Goal: Information Seeking & Learning: Learn about a topic

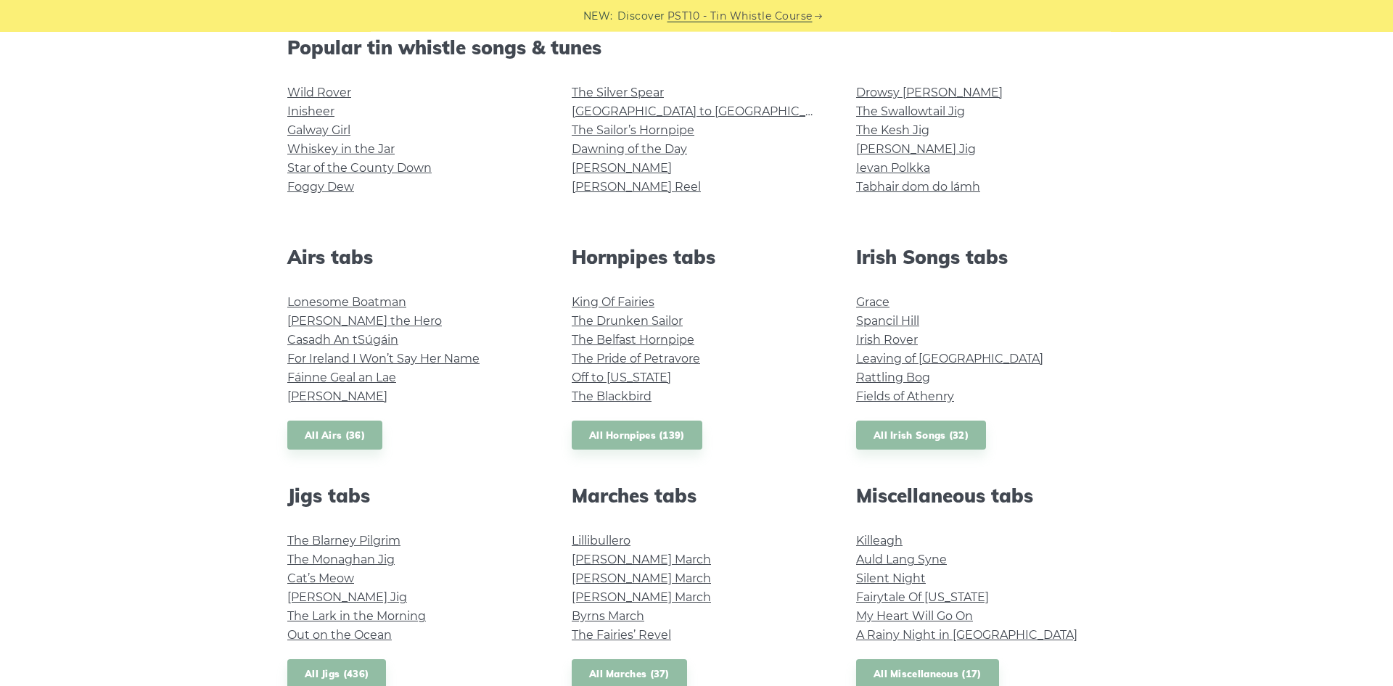
scroll to position [370, 0]
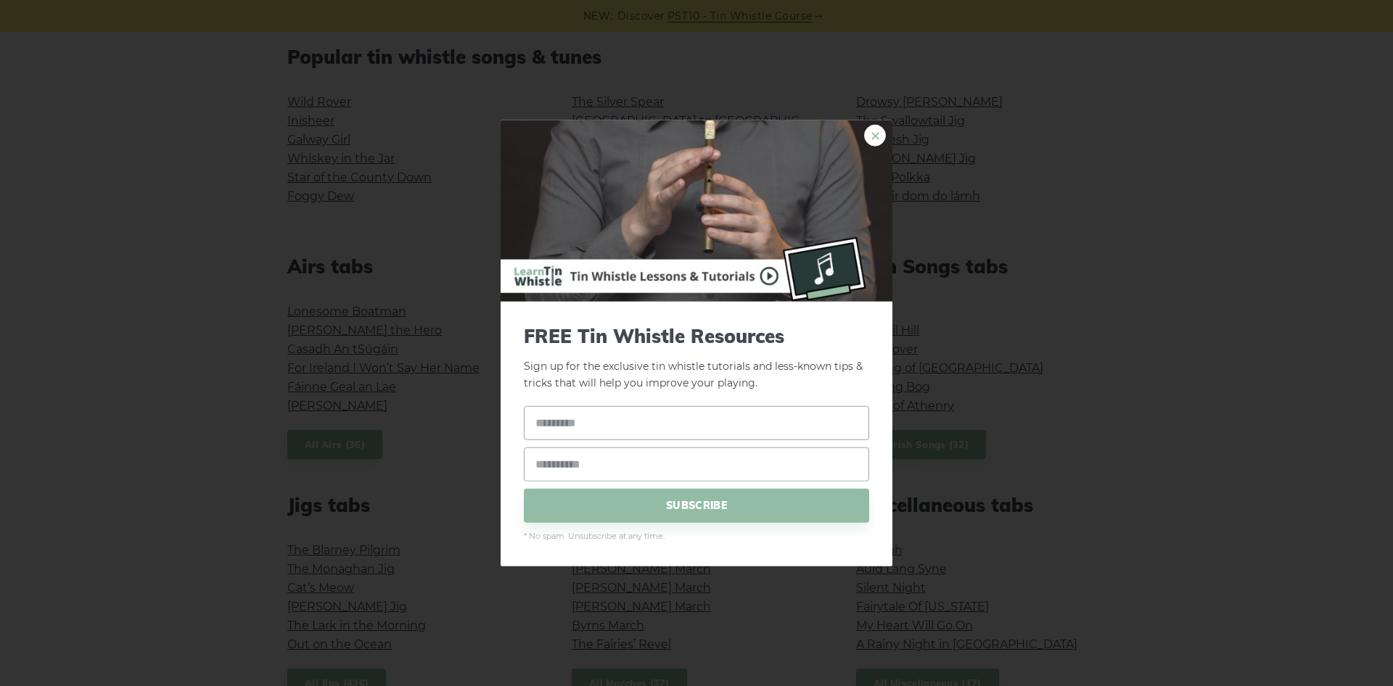
click at [879, 136] on link "×" at bounding box center [875, 136] width 22 height 22
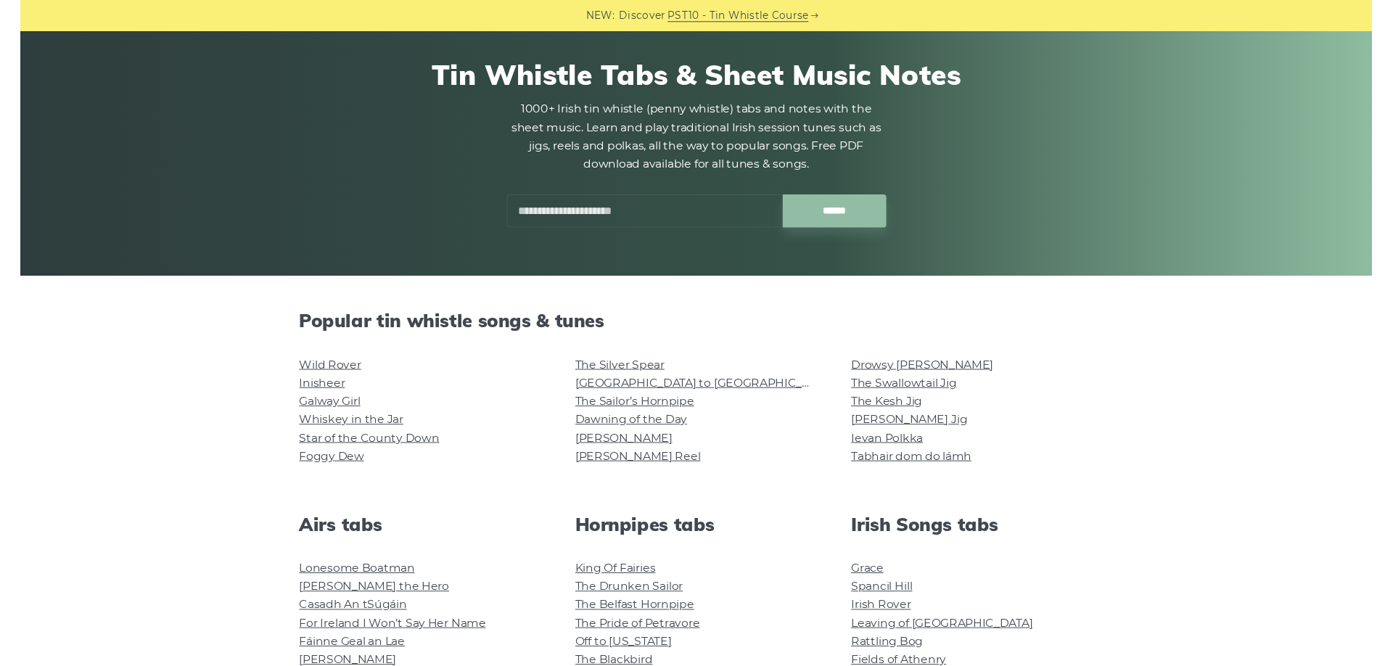
scroll to position [74, 0]
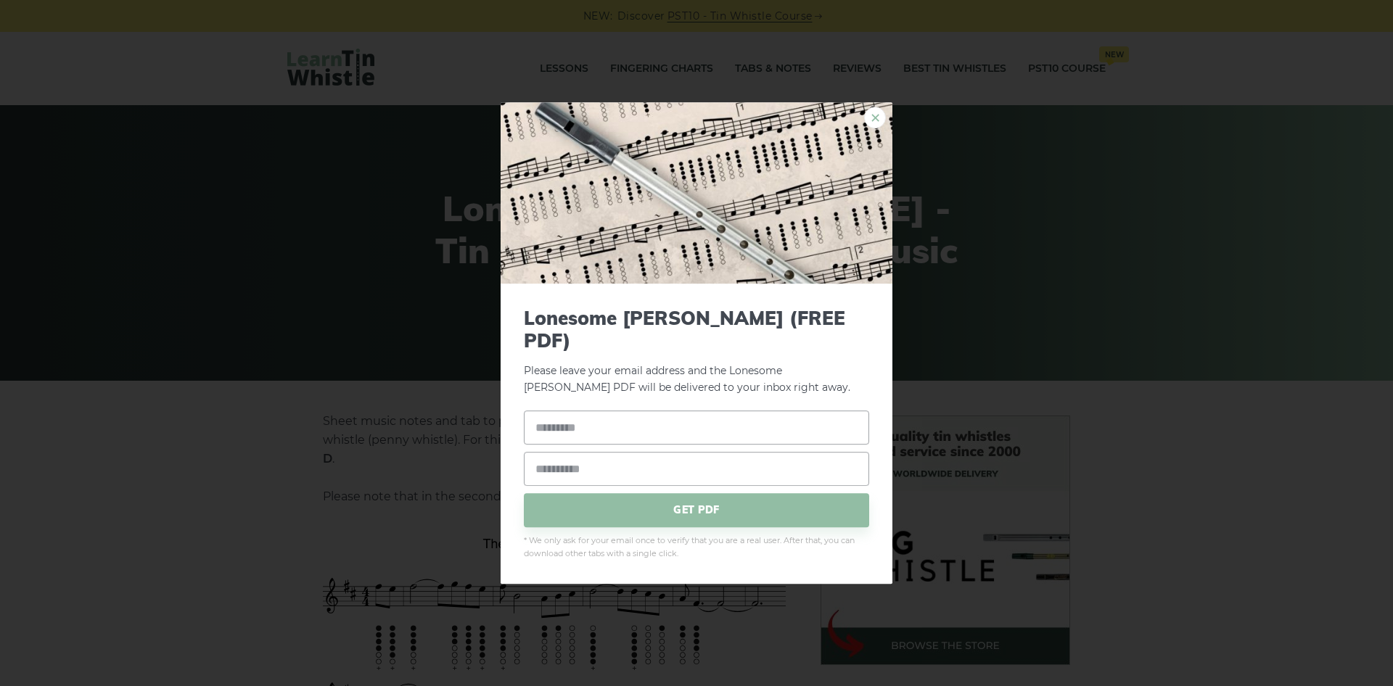
click at [879, 128] on link "×" at bounding box center [875, 118] width 22 height 22
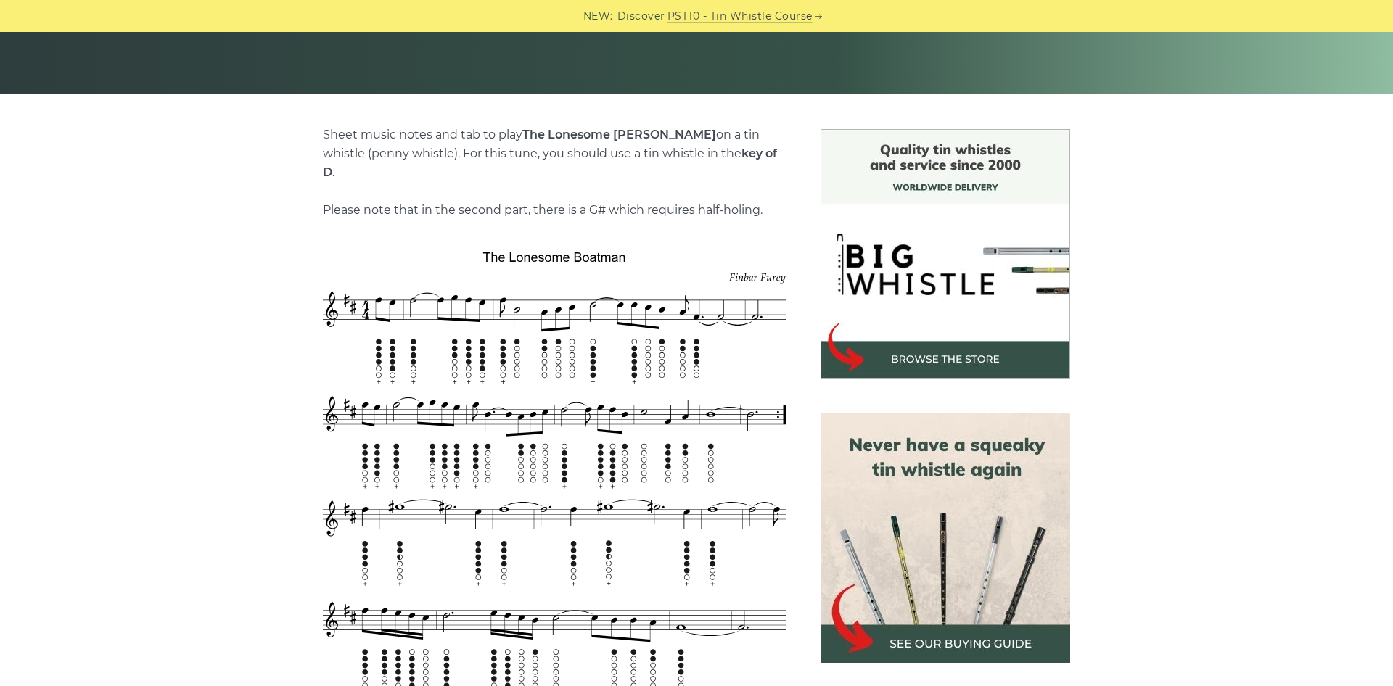
scroll to position [296, 0]
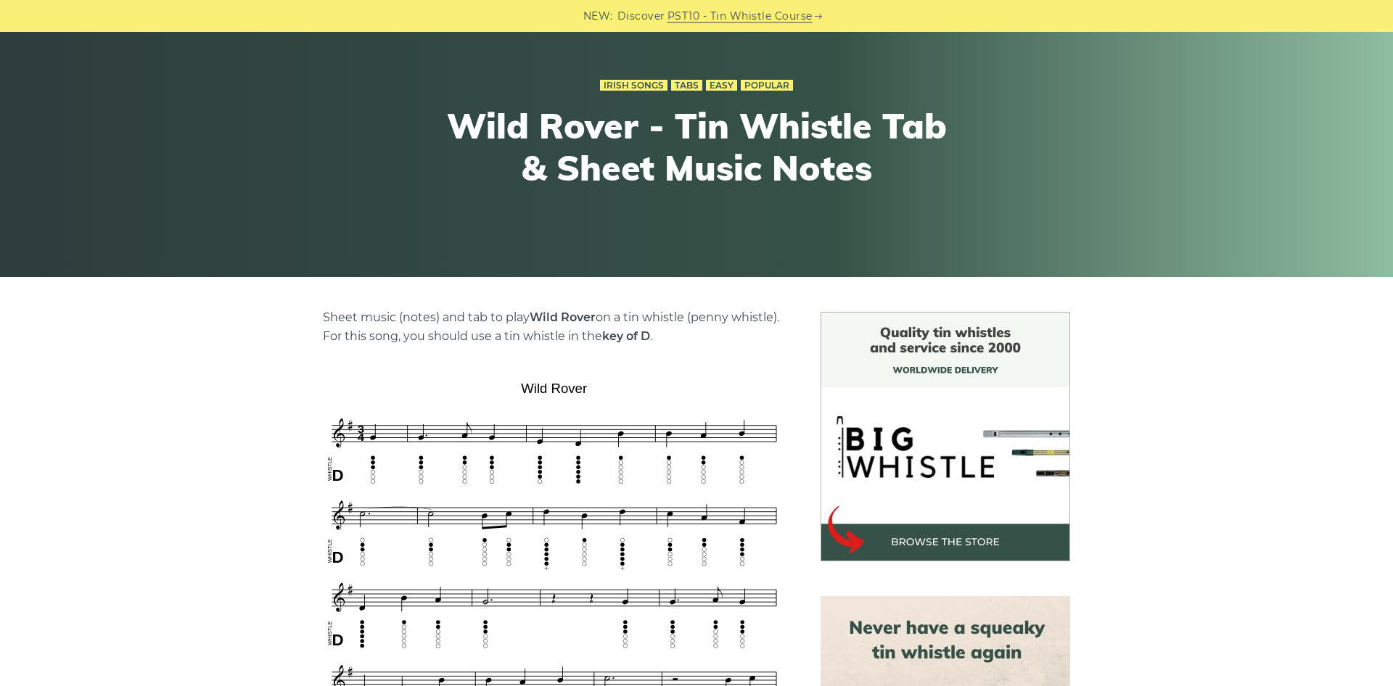
scroll to position [148, 0]
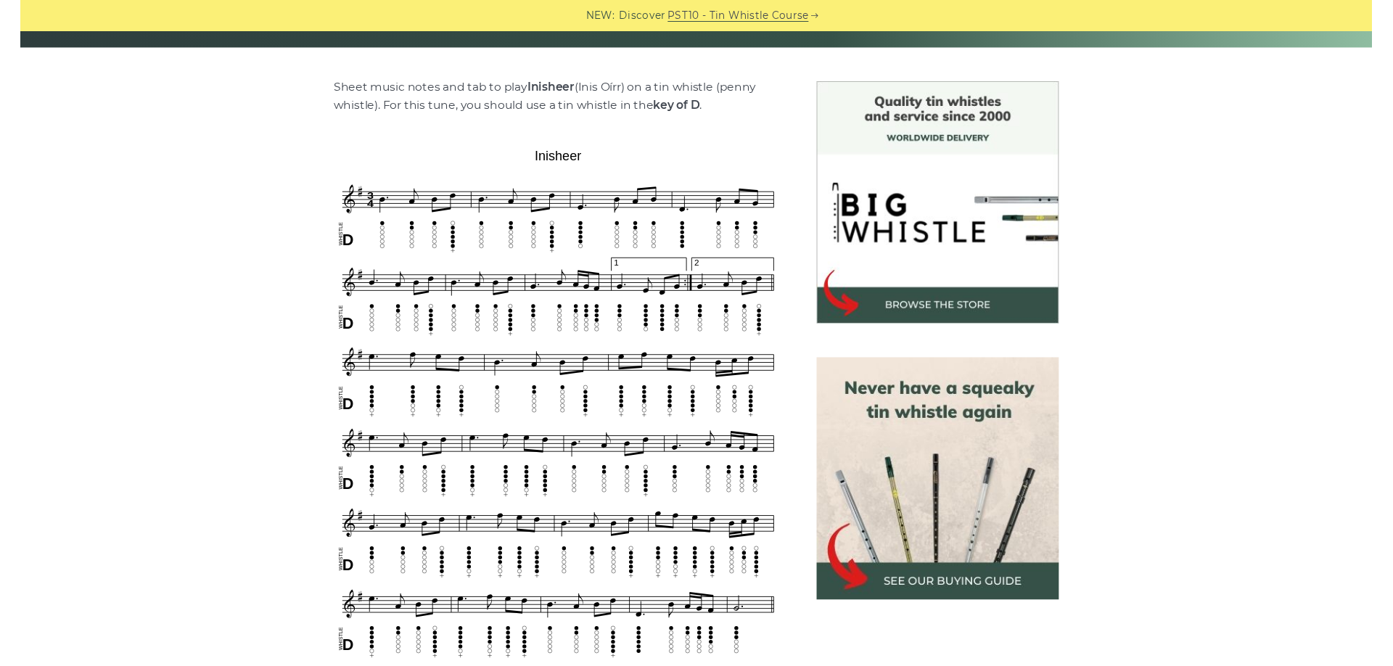
scroll to position [370, 0]
